Goal: Information Seeking & Learning: Learn about a topic

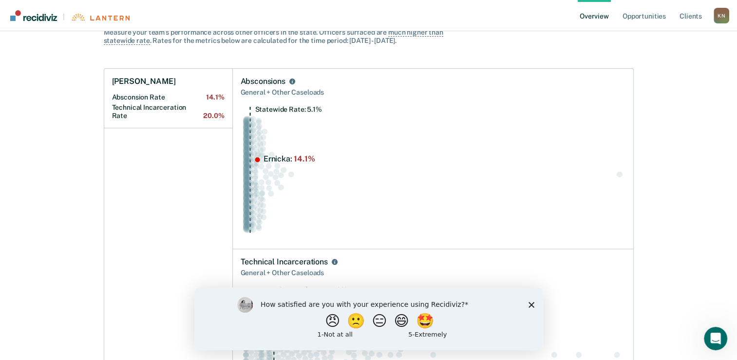
scroll to position [97, 0]
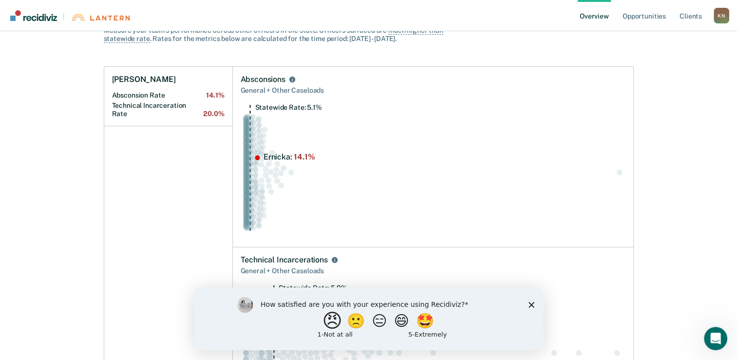
click at [327, 319] on button "😠" at bounding box center [333, 319] width 23 height 19
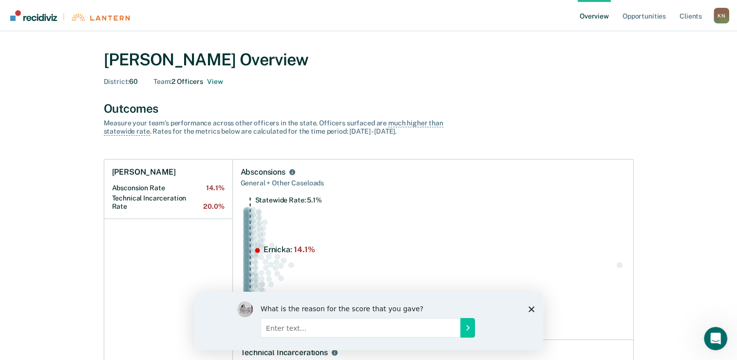
scroll to position [0, 0]
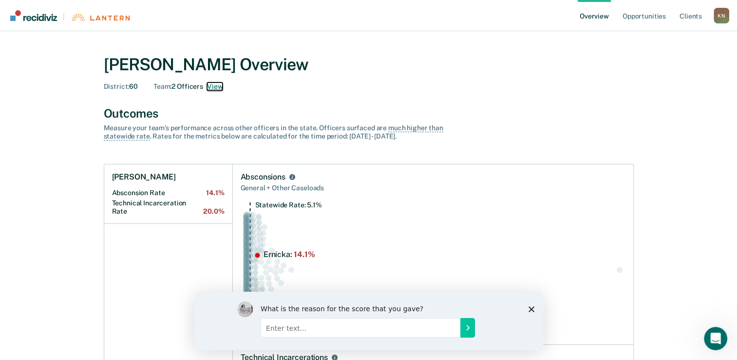
click at [217, 85] on button "View" at bounding box center [215, 86] width 16 height 8
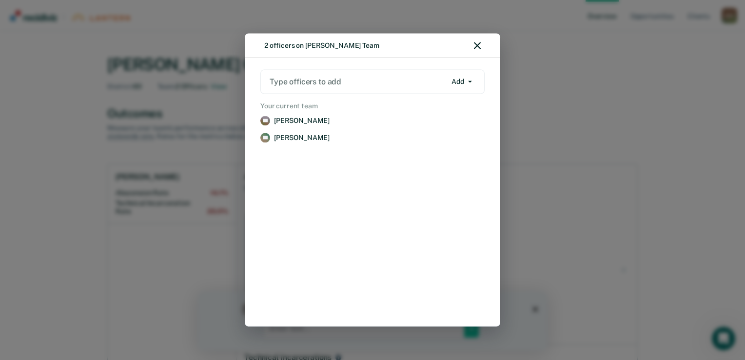
click at [457, 23] on div "2 officers on [PERSON_NAME] Team Type officers to add Add Add Remove Your curre…" at bounding box center [372, 180] width 745 height 360
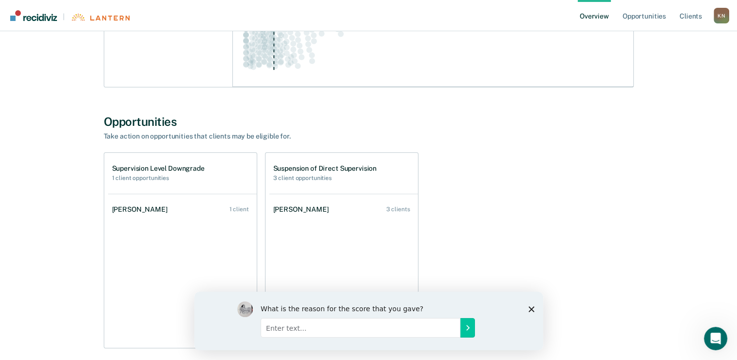
scroll to position [484, 0]
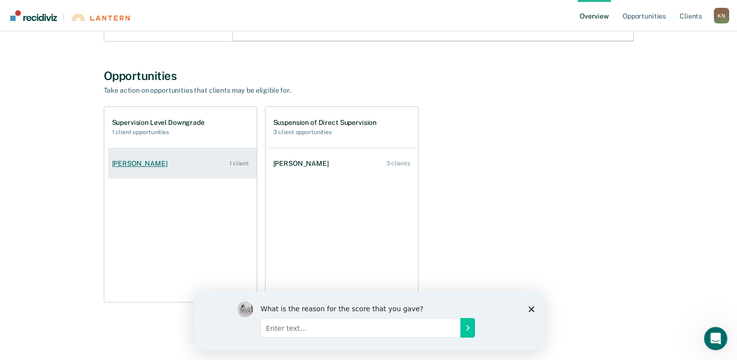
click at [138, 164] on div "[PERSON_NAME]" at bounding box center [141, 163] width 59 height 8
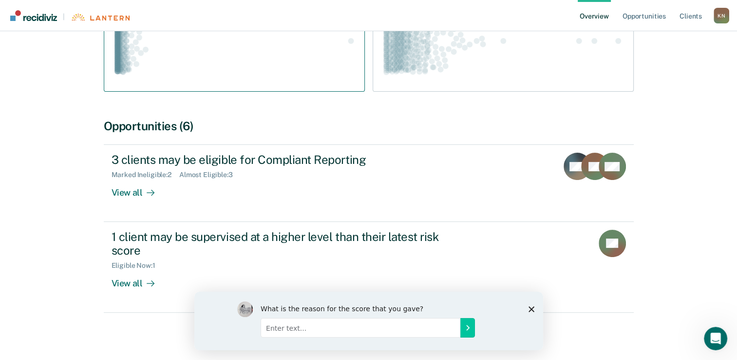
scroll to position [205, 0]
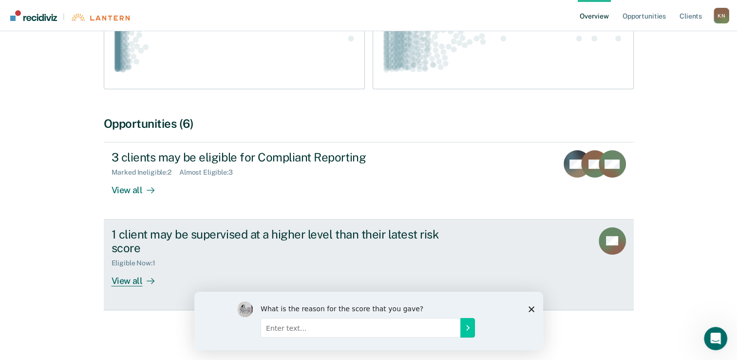
click at [131, 282] on div "View all" at bounding box center [139, 276] width 55 height 19
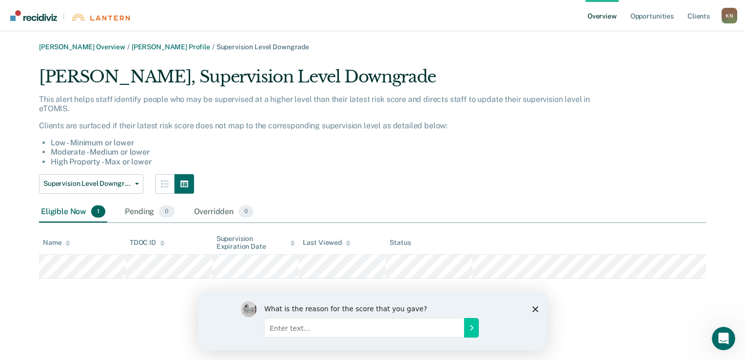
click at [74, 211] on div "Eligible Now 1" at bounding box center [73, 211] width 68 height 21
click at [316, 326] on input "Enter text..." at bounding box center [364, 326] width 200 height 19
click at [471, 327] on icon "Submit your response" at bounding box center [471, 327] width 8 height 8
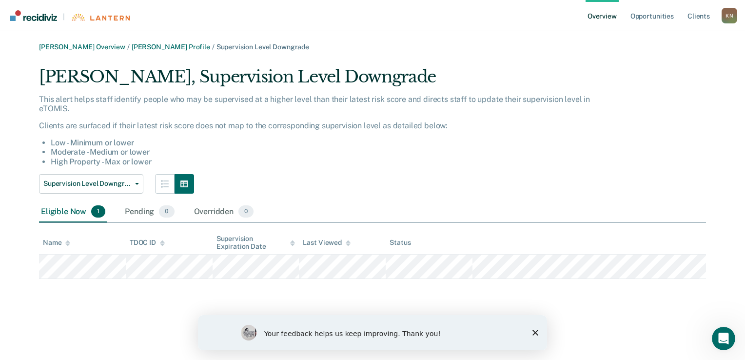
click at [476, 285] on div "[PERSON_NAME] Overview / [PERSON_NAME] Profile / Supervision Level Downgrade [P…" at bounding box center [372, 186] width 721 height 286
click at [535, 331] on icon "Close survey" at bounding box center [535, 332] width 6 height 6
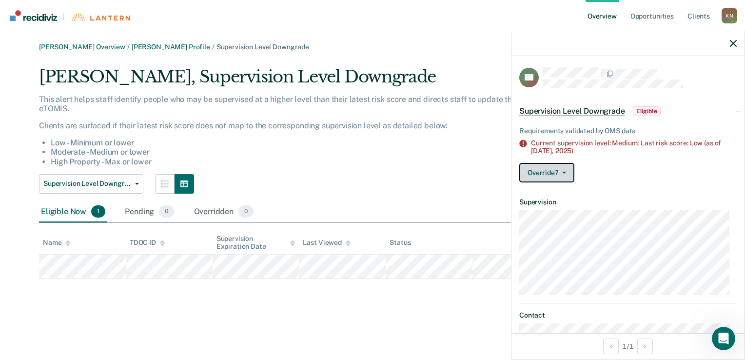
click at [565, 170] on button "Override?" at bounding box center [546, 172] width 55 height 19
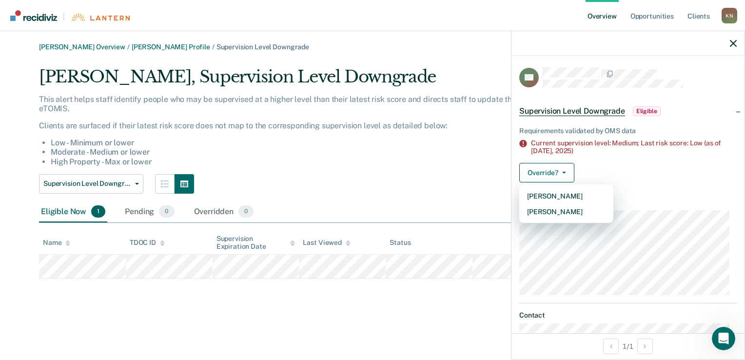
click at [445, 183] on div "Supervision Level Downgrade Compliant Reporting Supervision Level Downgrade" at bounding box center [318, 183] width 558 height 19
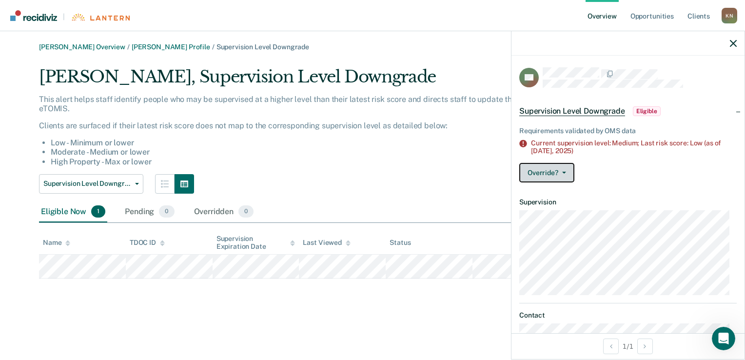
click at [547, 176] on button "Override?" at bounding box center [546, 172] width 55 height 19
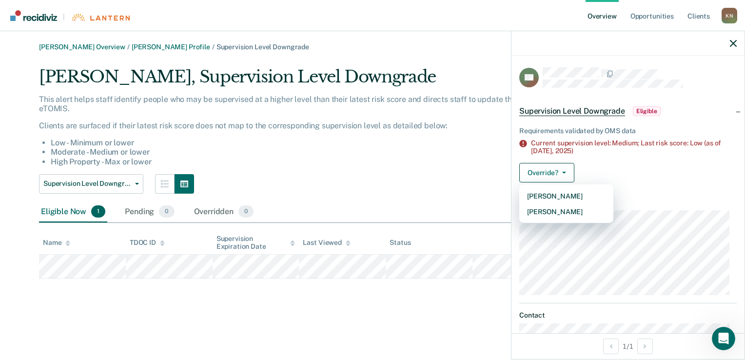
click at [441, 178] on div "Supervision Level Downgrade Compliant Reporting Supervision Level Downgrade" at bounding box center [318, 183] width 558 height 19
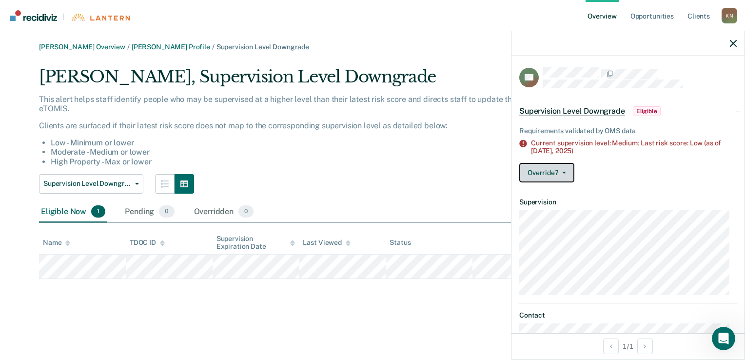
click at [548, 170] on button "Override?" at bounding box center [546, 172] width 55 height 19
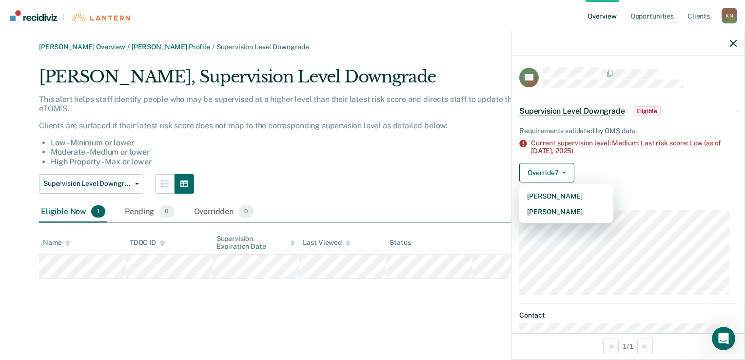
click at [466, 177] on div "Supervision Level Downgrade Compliant Reporting Supervision Level Downgrade" at bounding box center [318, 183] width 558 height 19
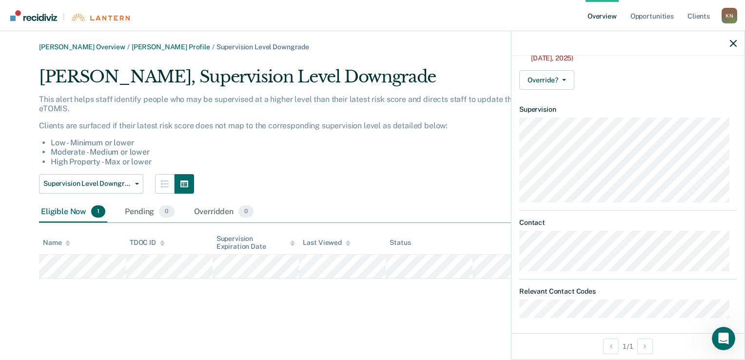
scroll to position [95, 0]
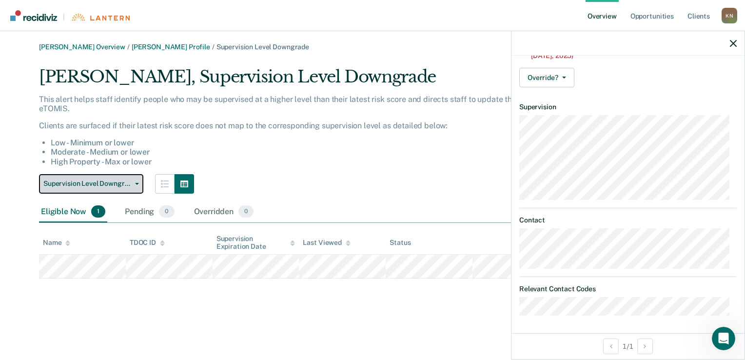
click at [132, 186] on button "Supervision Level Downgrade" at bounding box center [91, 183] width 104 height 19
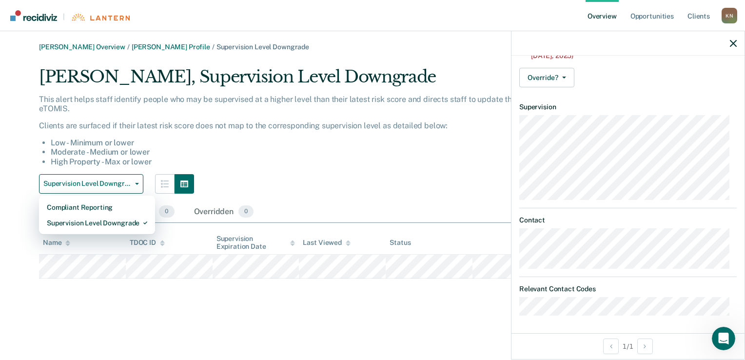
click at [255, 179] on div "Supervision Level Downgrade Compliant Reporting Supervision Level Downgrade" at bounding box center [318, 183] width 558 height 19
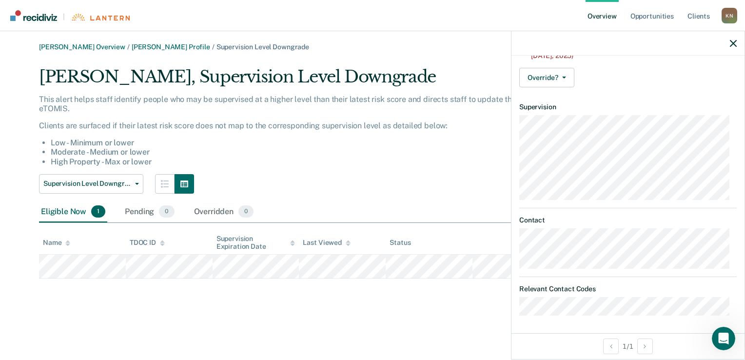
scroll to position [0, 0]
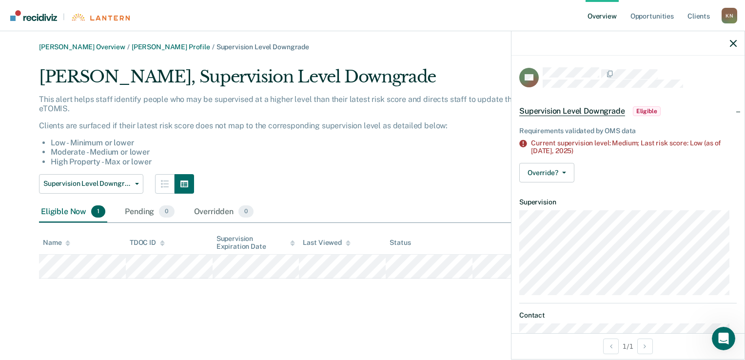
click at [643, 111] on span "Eligible" at bounding box center [646, 111] width 28 height 10
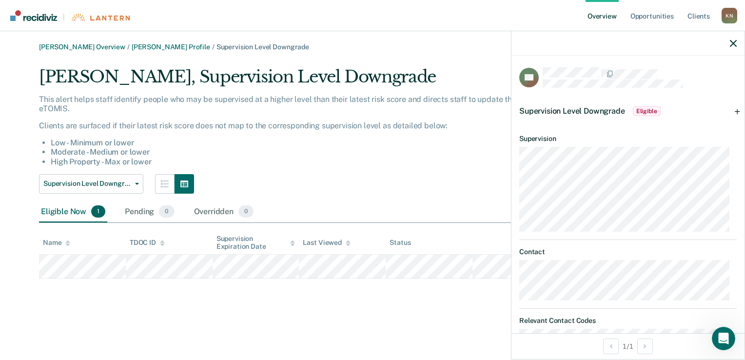
click at [497, 66] on div "[PERSON_NAME] Overview / [PERSON_NAME] Profile / Supervision Level Downgrade [P…" at bounding box center [372, 160] width 721 height 235
click at [474, 51] on div "[PERSON_NAME] Overview / [PERSON_NAME] Profile / Supervision Level Downgrade [P…" at bounding box center [372, 160] width 721 height 235
click at [97, 44] on link "[PERSON_NAME] Overview" at bounding box center [82, 47] width 86 height 8
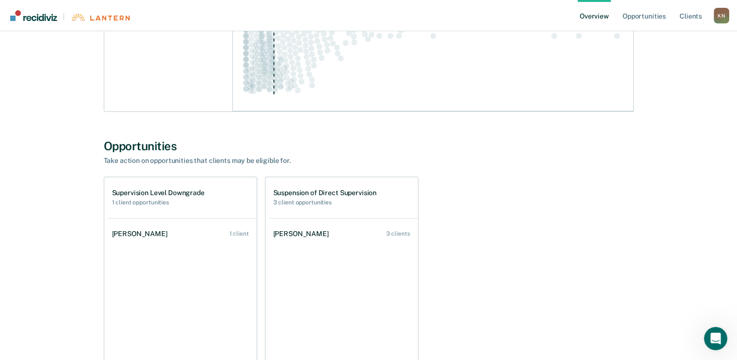
scroll to position [439, 0]
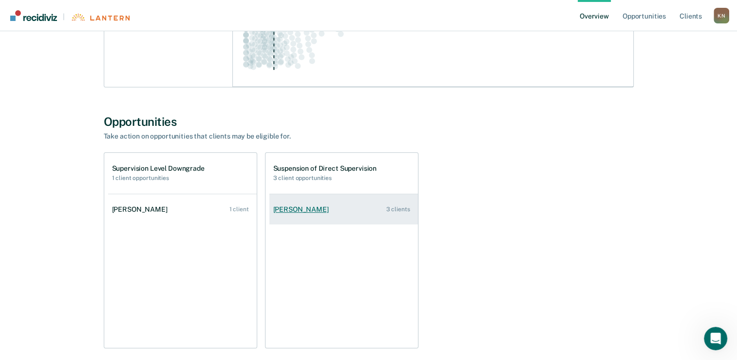
click at [306, 206] on div "[PERSON_NAME]" at bounding box center [302, 209] width 59 height 8
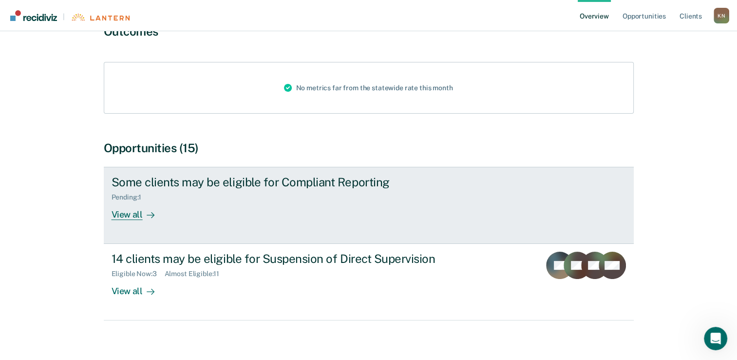
scroll to position [108, 0]
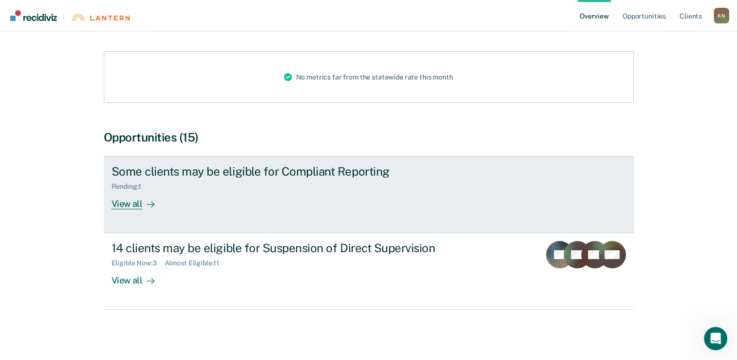
click at [134, 204] on div "View all" at bounding box center [139, 200] width 55 height 19
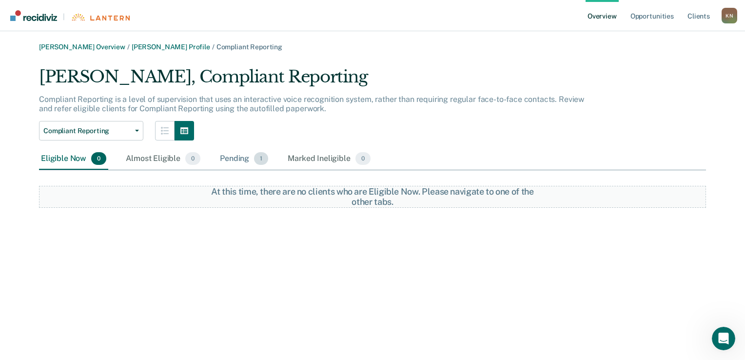
click at [229, 160] on div "Pending 1" at bounding box center [244, 158] width 52 height 21
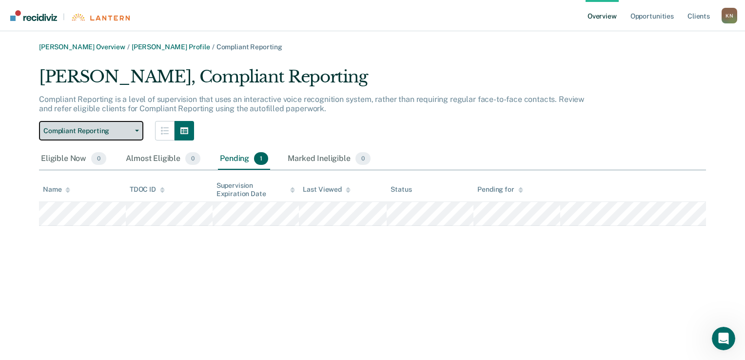
click at [138, 130] on icon "button" at bounding box center [137, 131] width 4 height 2
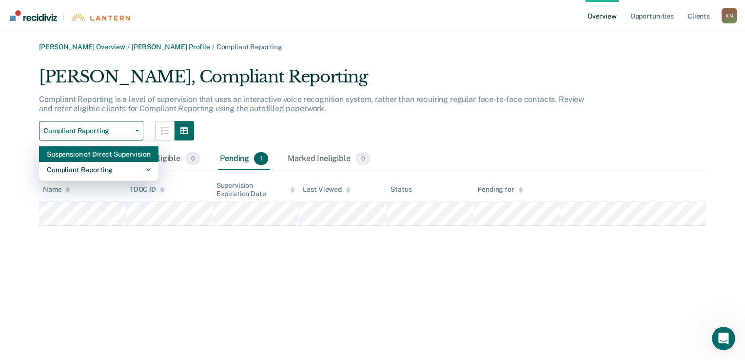
click at [109, 153] on div "Suspension of Direct Supervision" at bounding box center [99, 154] width 104 height 16
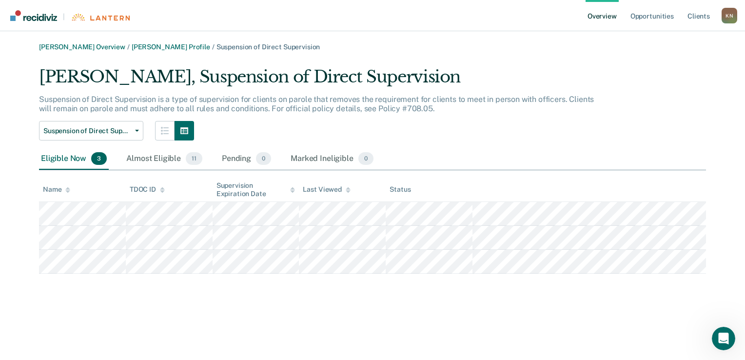
click at [474, 67] on div "[PERSON_NAME], Suspension of Direct Supervision" at bounding box center [318, 81] width 558 height 28
